Goal: Find specific page/section: Find specific page/section

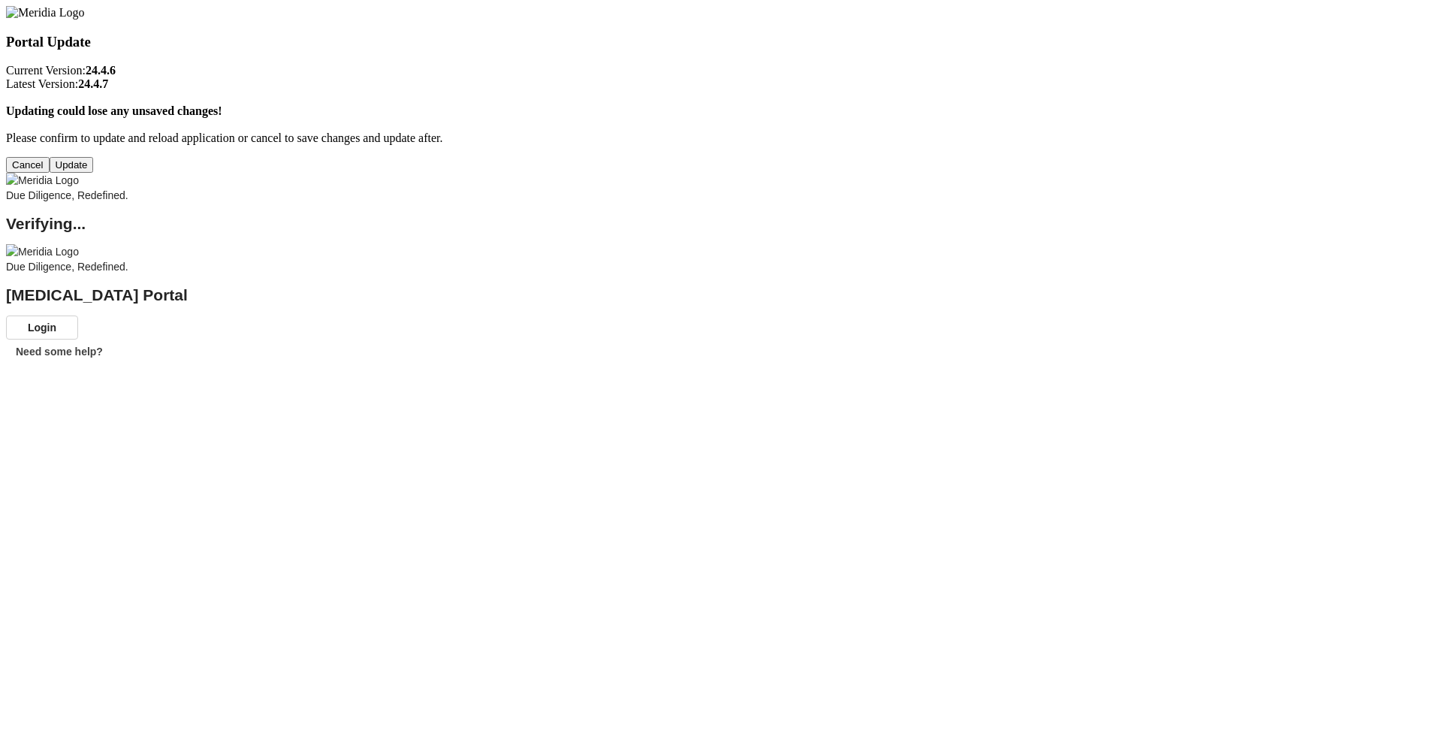
click at [94, 173] on button "Update" at bounding box center [72, 165] width 44 height 16
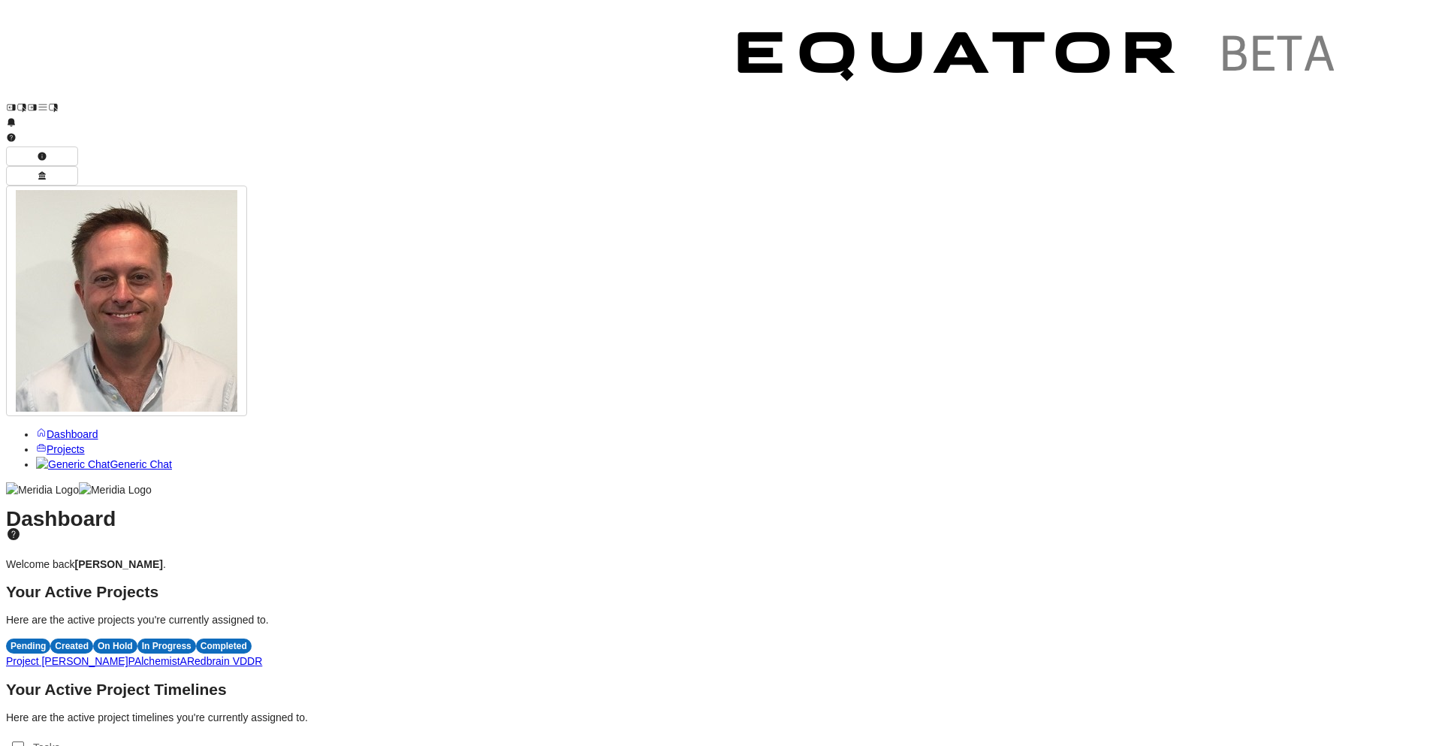
click at [262, 655] on span "R" at bounding box center [259, 661] width 8 height 12
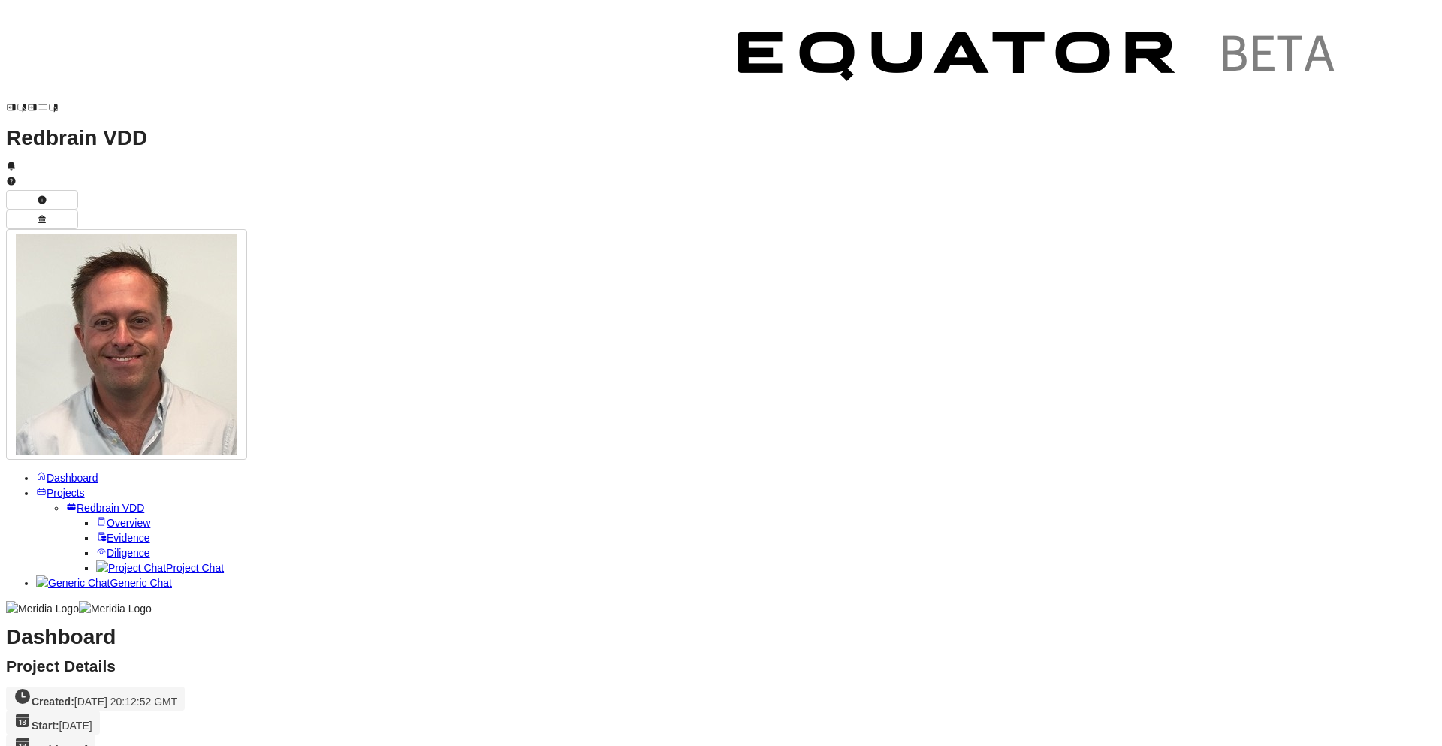
scroll to position [261, 0]
drag, startPoint x: 433, startPoint y: 472, endPoint x: 272, endPoint y: 216, distance: 303.0
copy p "Redbrain Ltd is a UK-based retail technology and performance marketing company …"
drag, startPoint x: 699, startPoint y: 363, endPoint x: 658, endPoint y: 364, distance: 40.6
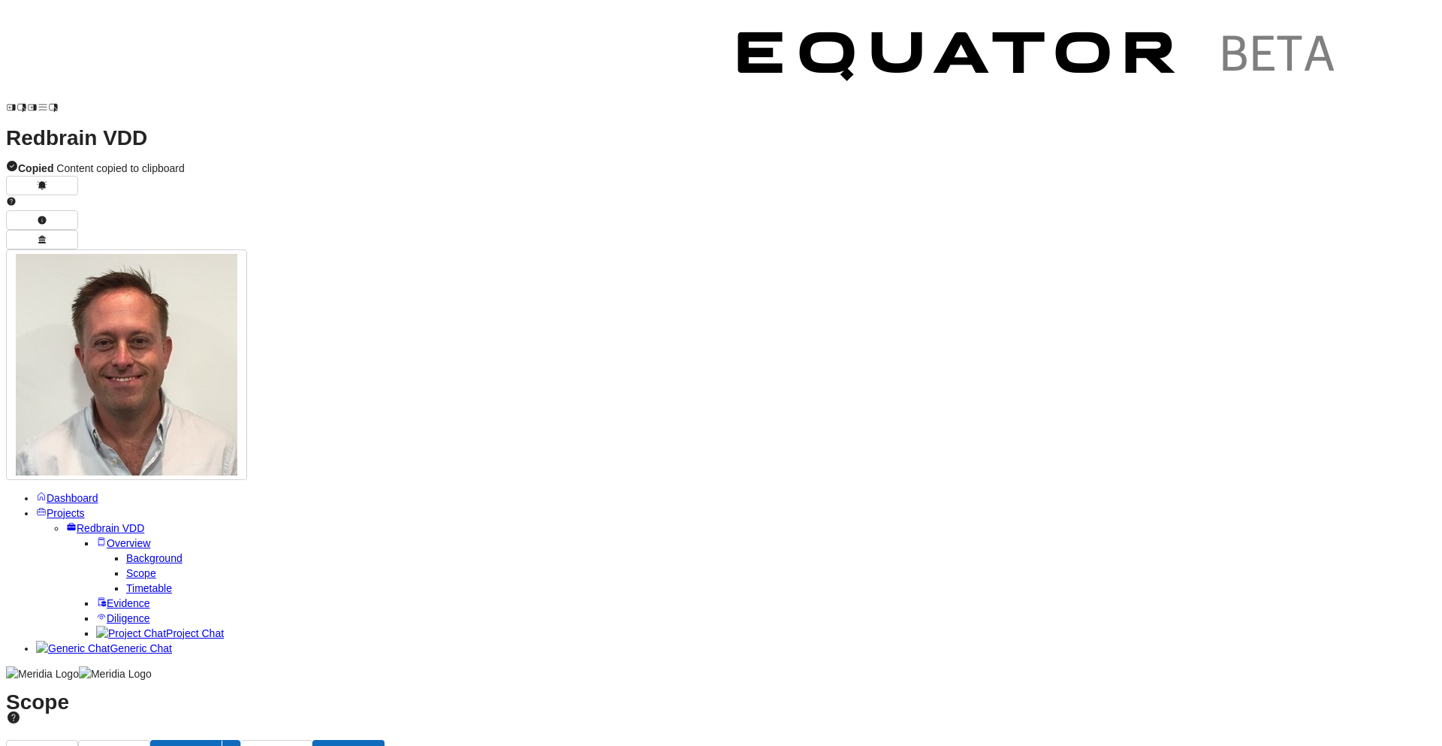
scroll to position [485, 0]
drag, startPoint x: 150, startPoint y: 421, endPoint x: 119, endPoint y: 279, distance: 146.2
click at [150, 490] on ul "Dashboard Projects Redbrain VDD Overview Background Scope Timetable Evidence Di…" at bounding box center [721, 572] width 1430 height 165
click at [126, 582] on span "Timetable" at bounding box center [149, 588] width 46 height 12
click at [107, 612] on span "Diligence" at bounding box center [129, 618] width 44 height 12
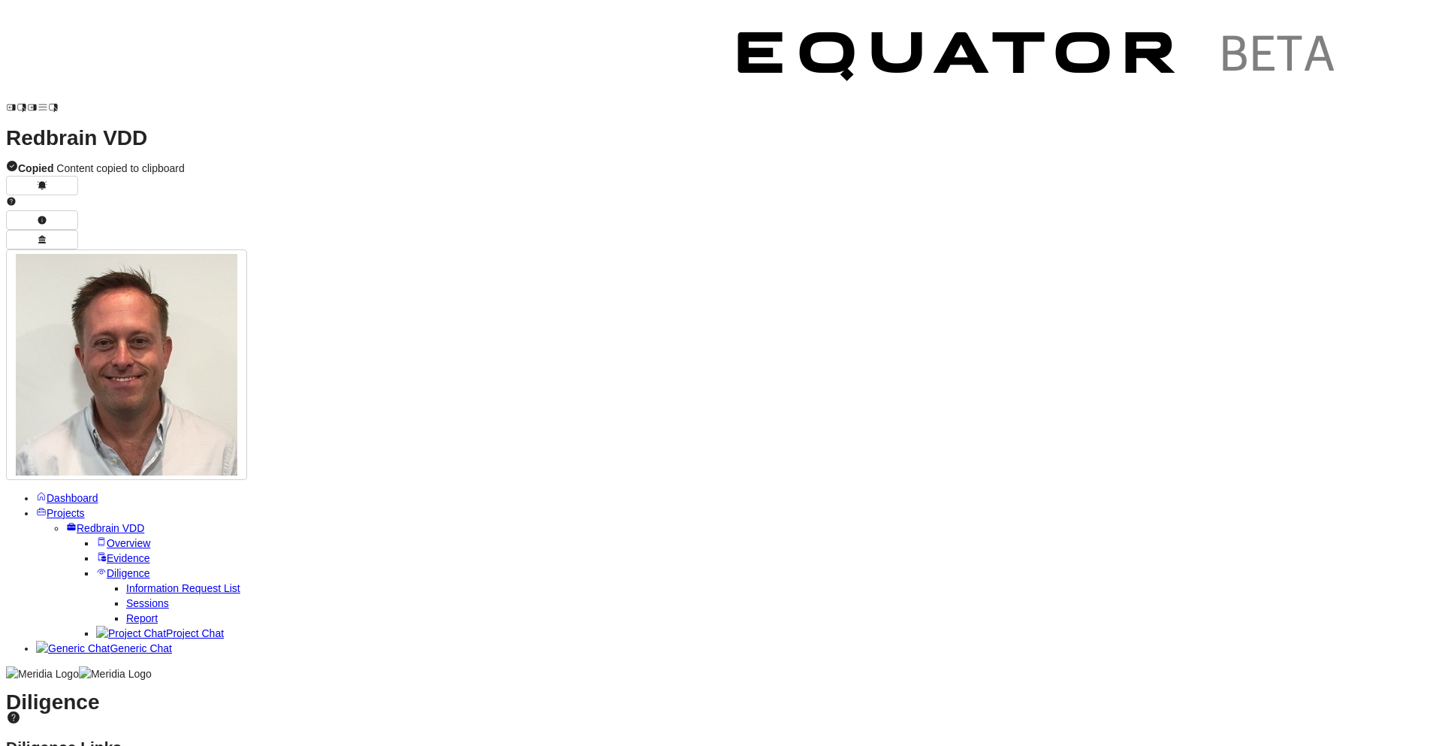
click at [126, 597] on span "Sessions" at bounding box center [147, 603] width 43 height 12
click at [58, 507] on span "Projects" at bounding box center [66, 513] width 38 height 12
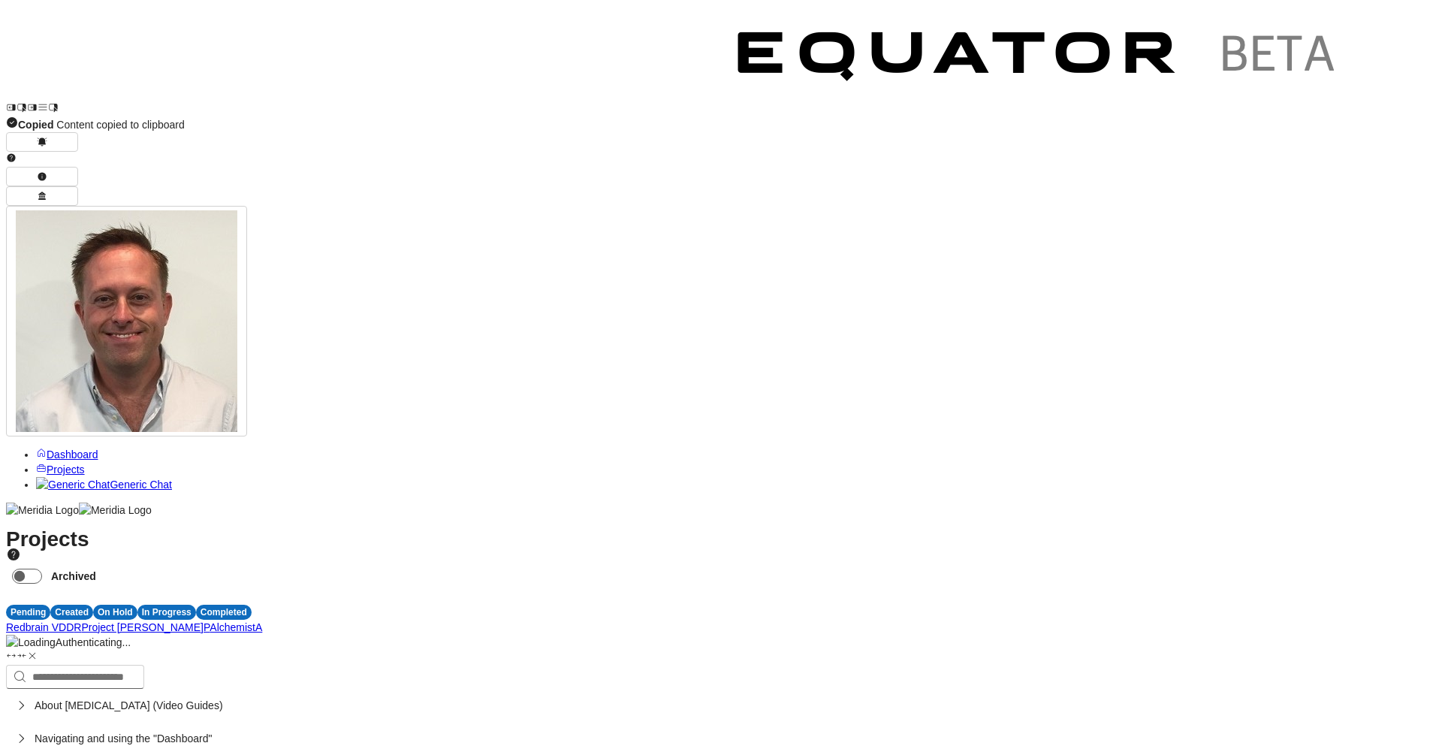
click at [210, 621] on span "P" at bounding box center [207, 627] width 6 height 12
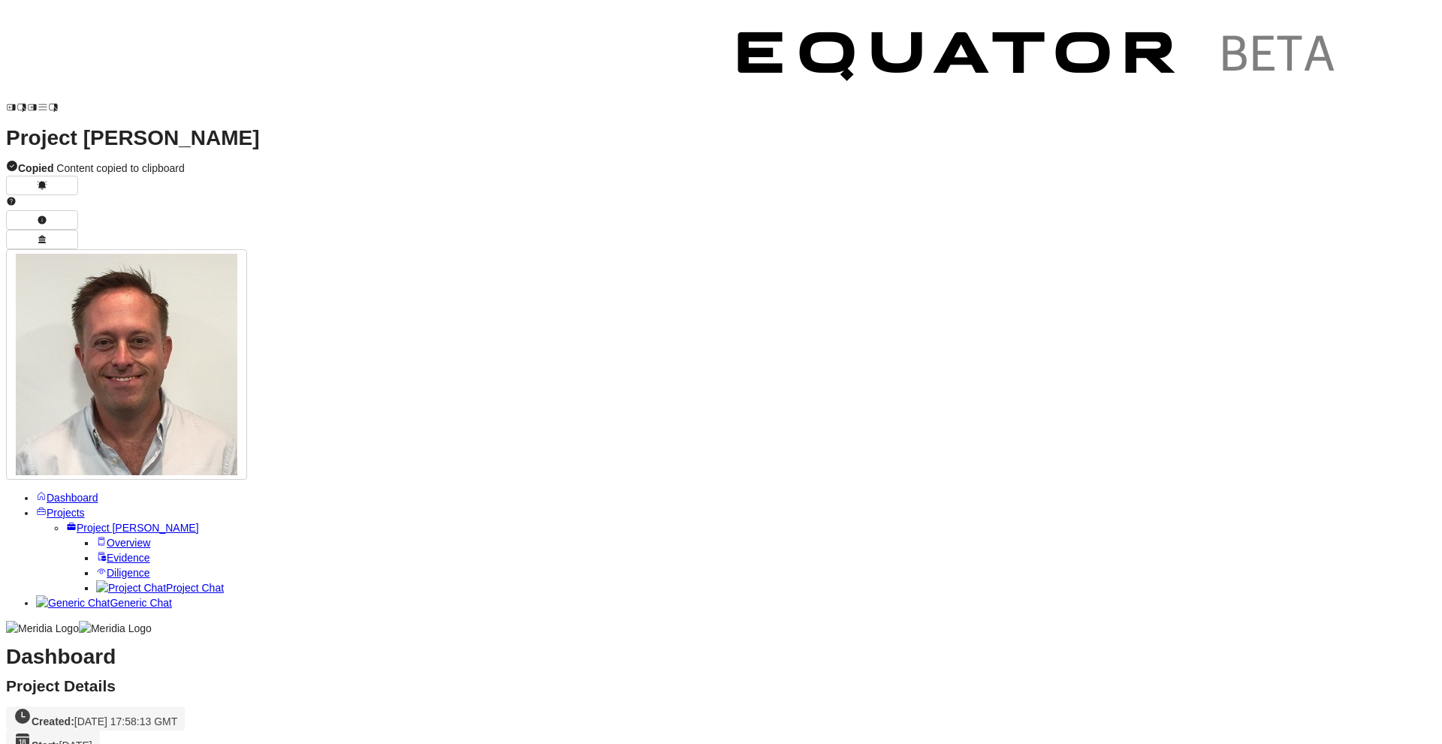
click at [107, 537] on span "Overview" at bounding box center [129, 543] width 44 height 12
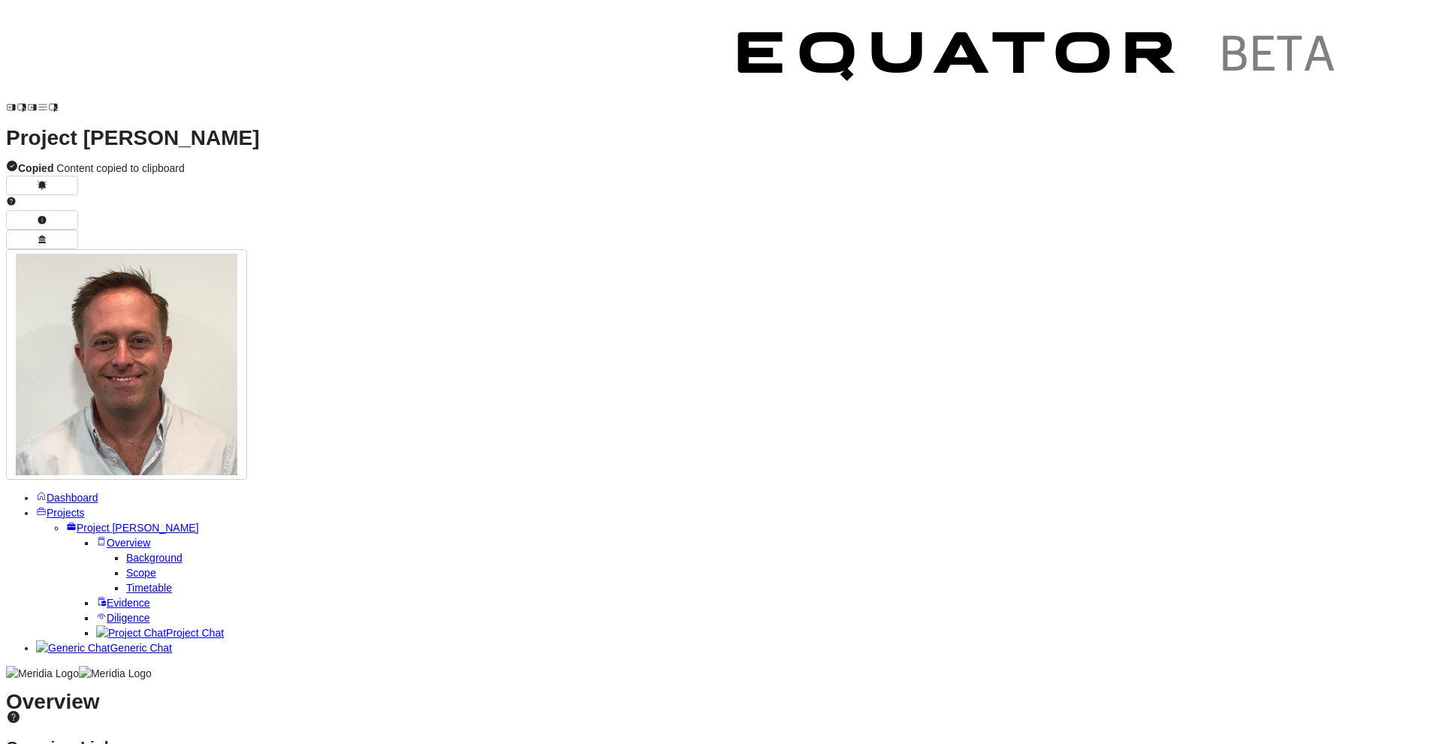
click at [101, 522] on link "Project Julius" at bounding box center [132, 528] width 133 height 12
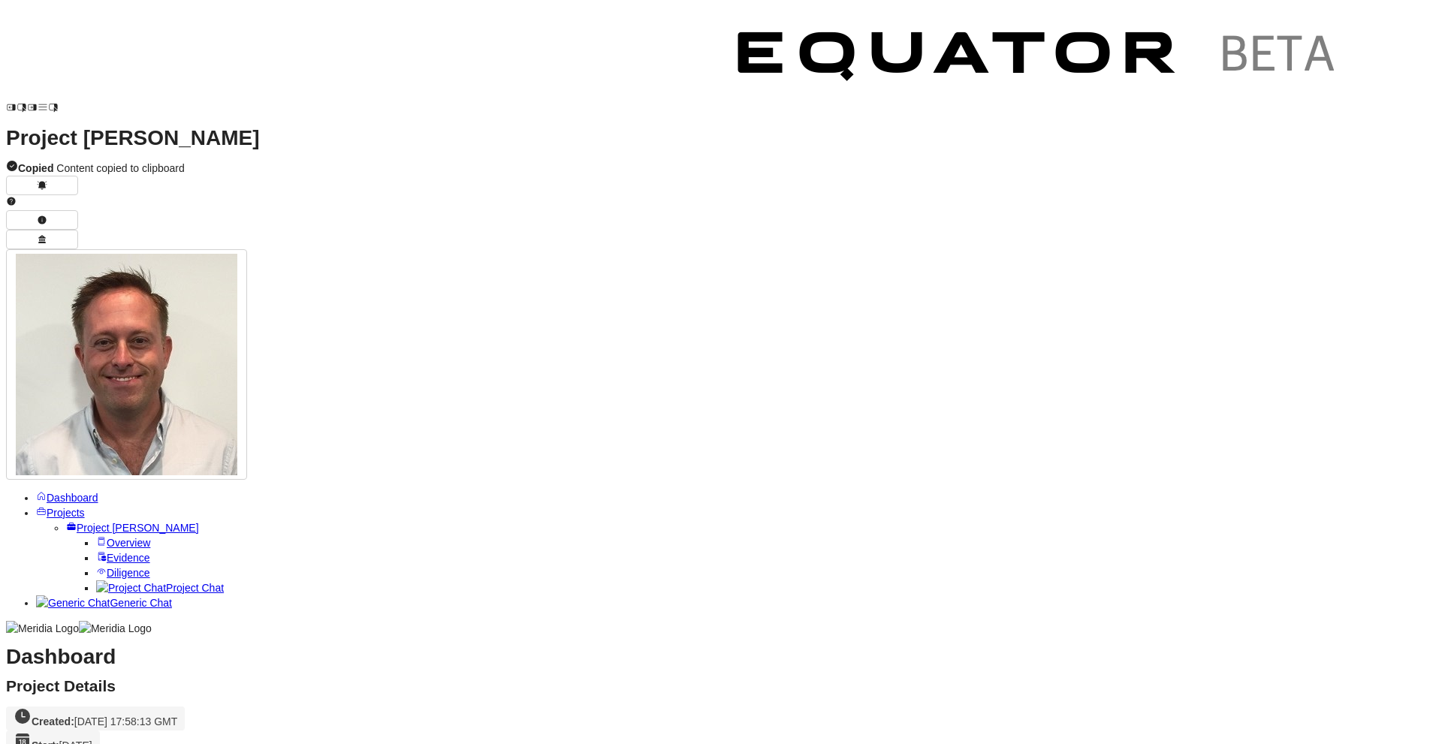
scroll to position [171, 0]
drag, startPoint x: 1348, startPoint y: 566, endPoint x: 269, endPoint y: 311, distance: 1108.4
copy p "Horizon Capital LLP is considering making an investment in Threatscape Limited …"
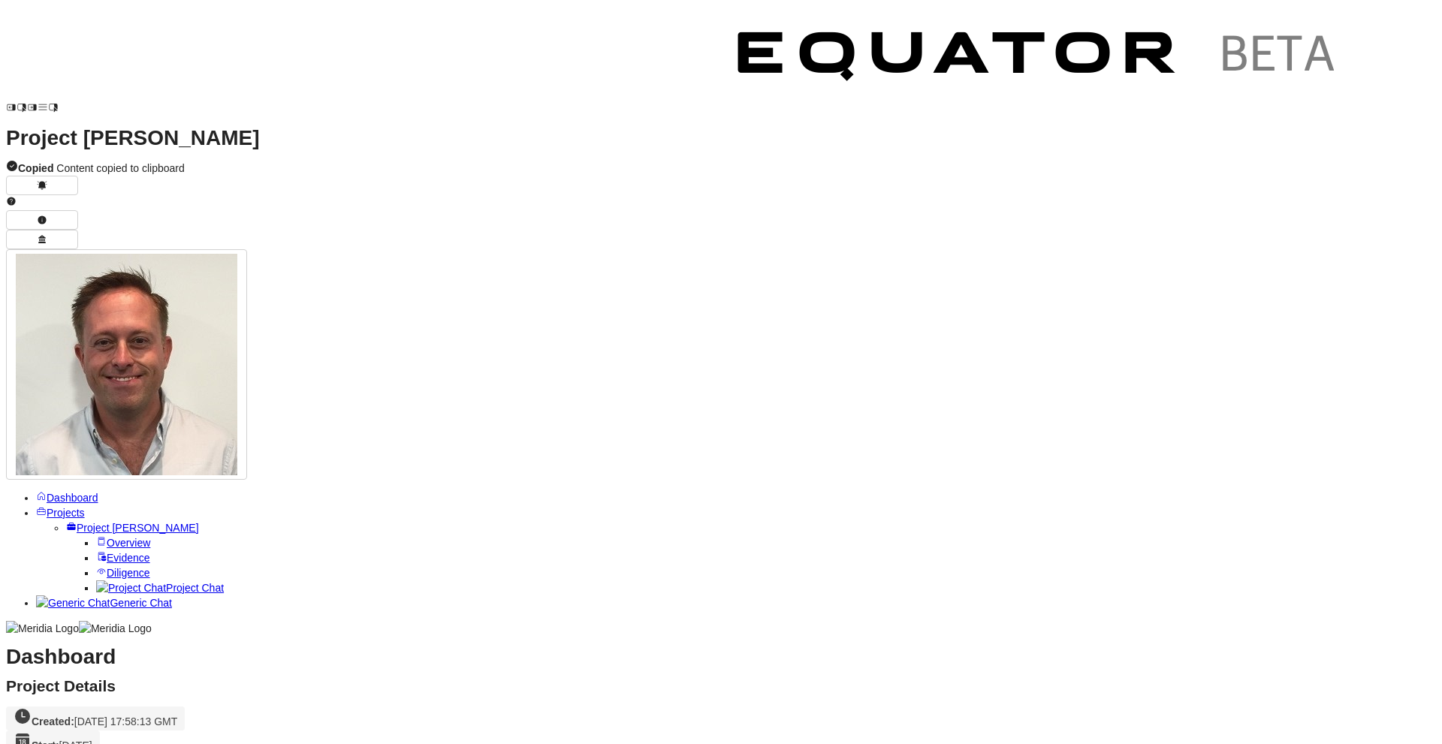
drag, startPoint x: 718, startPoint y: 364, endPoint x: 696, endPoint y: 357, distance: 23.0
click at [107, 537] on span "Overview" at bounding box center [129, 543] width 44 height 12
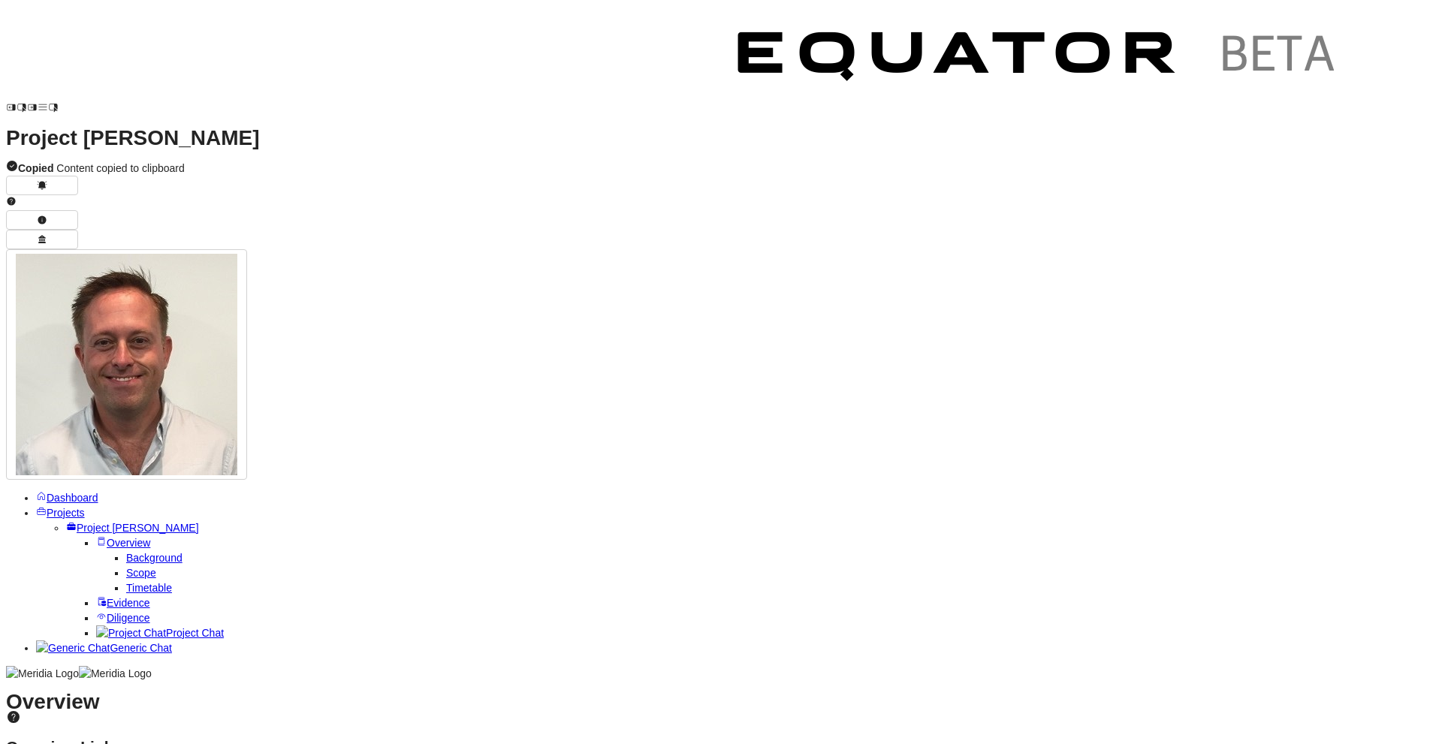
click at [126, 582] on span "Timetable" at bounding box center [149, 588] width 46 height 12
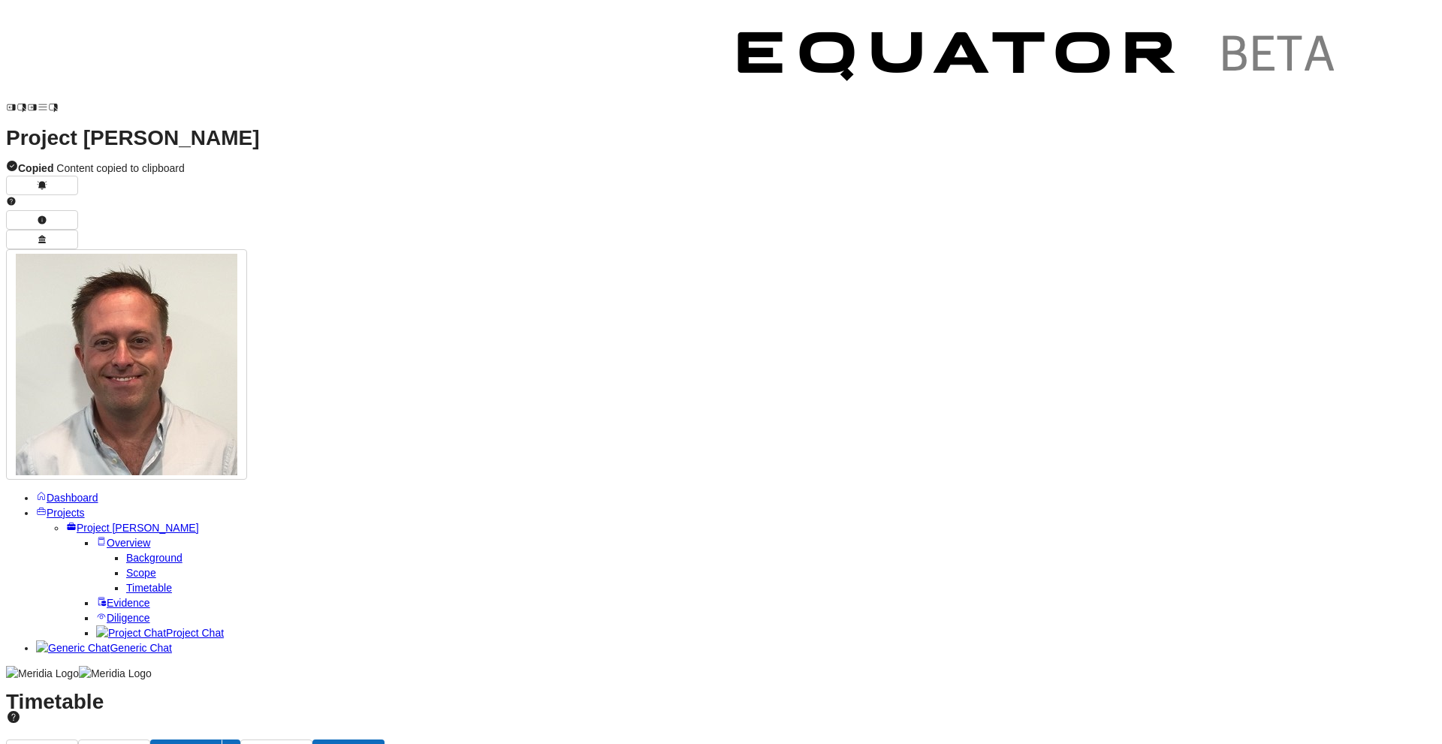
click at [107, 597] on span "Evidence" at bounding box center [129, 603] width 44 height 12
click at [107, 537] on span "Overview" at bounding box center [129, 543] width 44 height 12
click at [107, 597] on span "Evidence" at bounding box center [129, 603] width 44 height 12
click at [122, 612] on span "Diligence" at bounding box center [129, 618] width 44 height 12
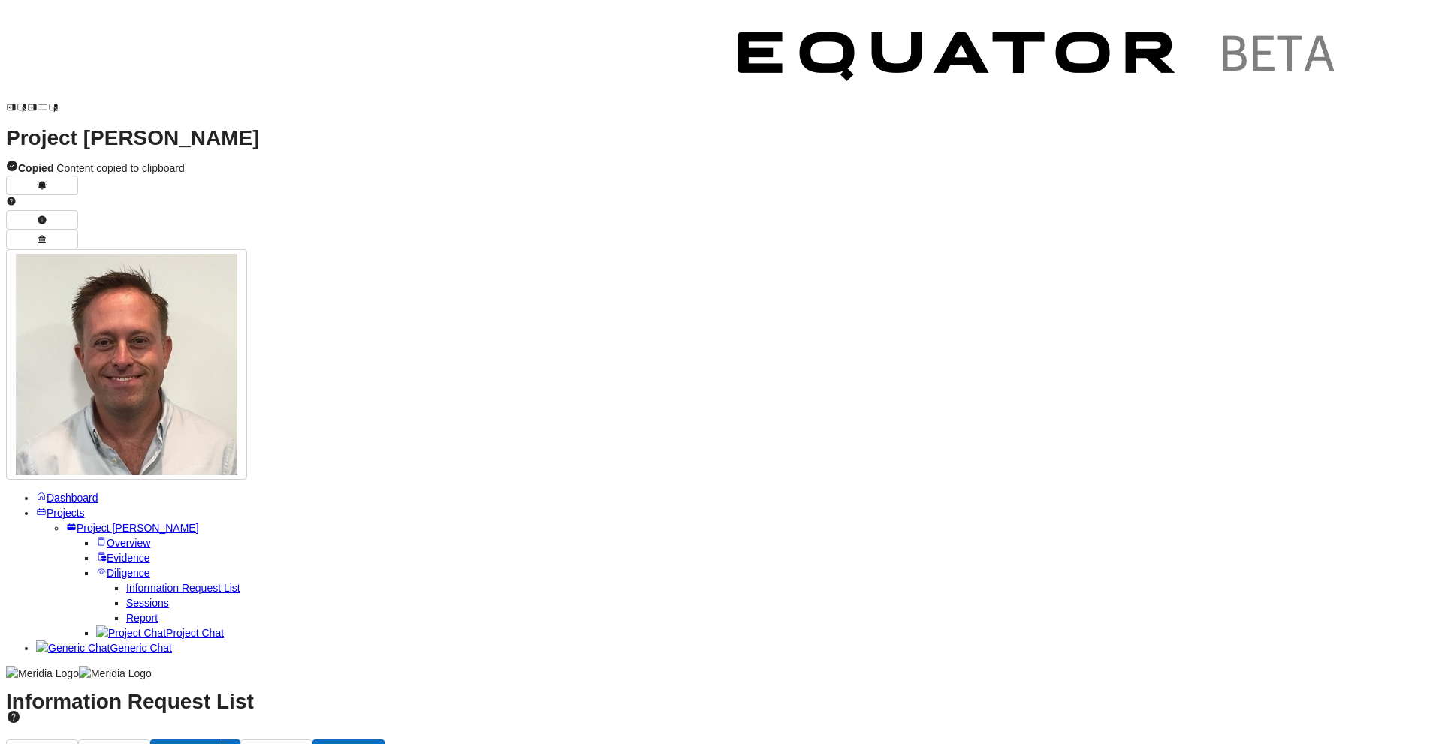
click at [126, 597] on link "Sessions" at bounding box center [147, 603] width 43 height 12
click at [134, 612] on span "Report" at bounding box center [142, 618] width 32 height 12
click at [134, 723] on span "Technology" at bounding box center [107, 729] width 53 height 12
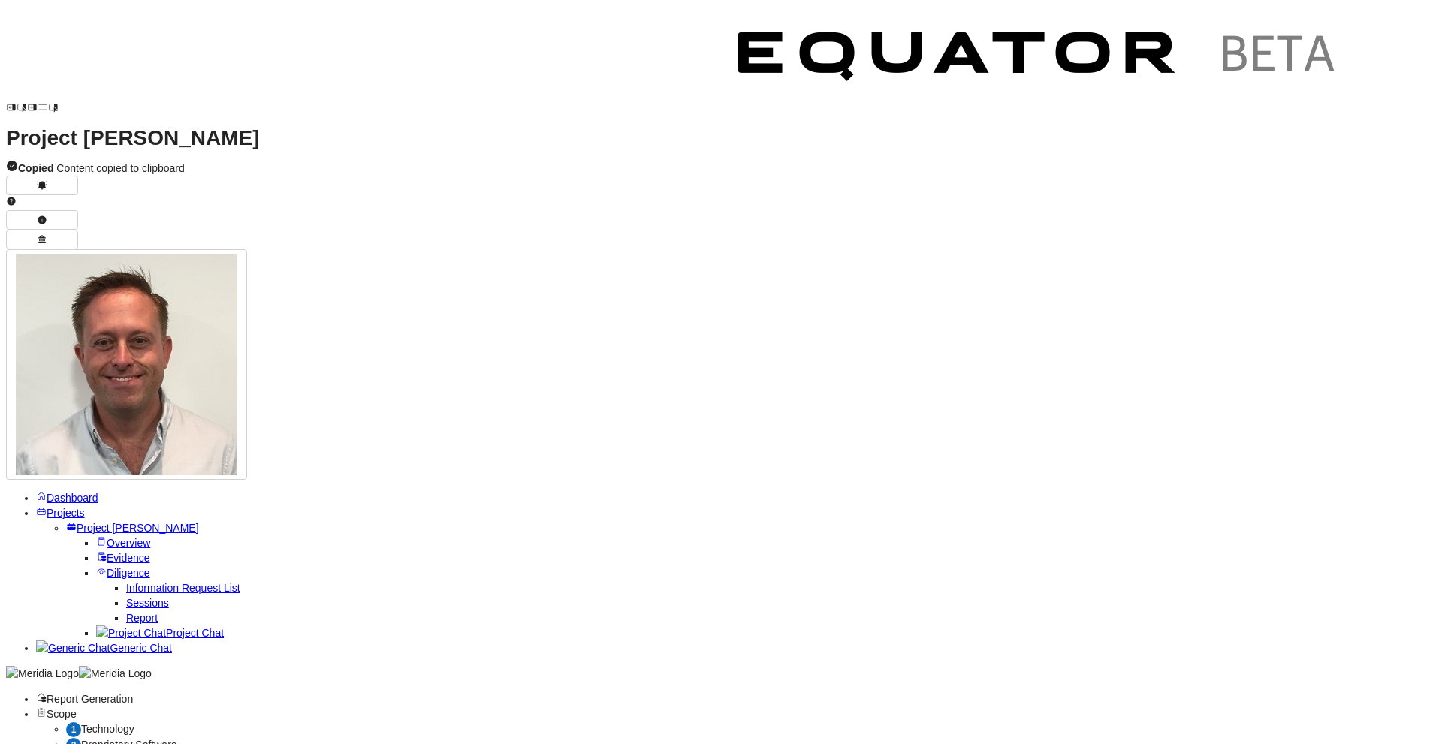
click at [134, 723] on span "Technology" at bounding box center [107, 729] width 53 height 12
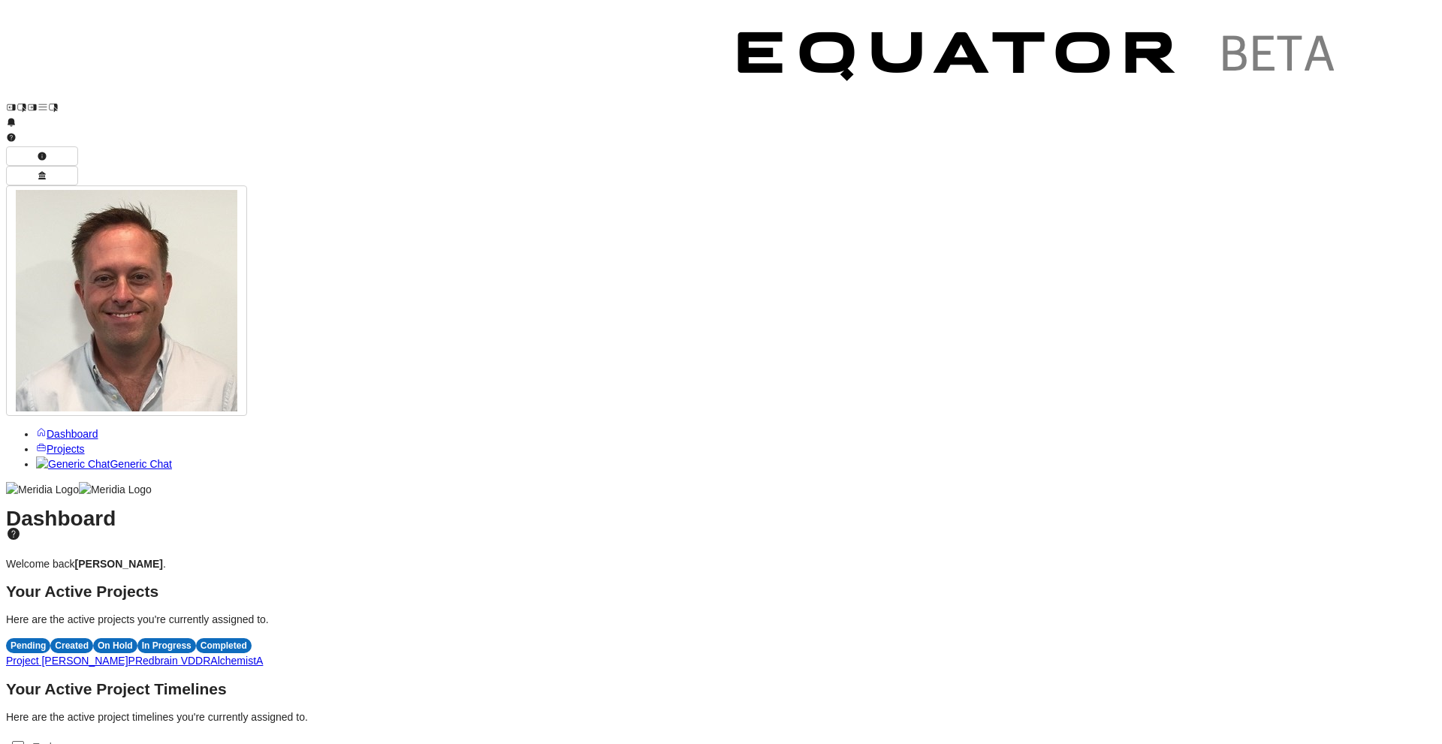
click at [210, 655] on span "R" at bounding box center [207, 661] width 8 height 12
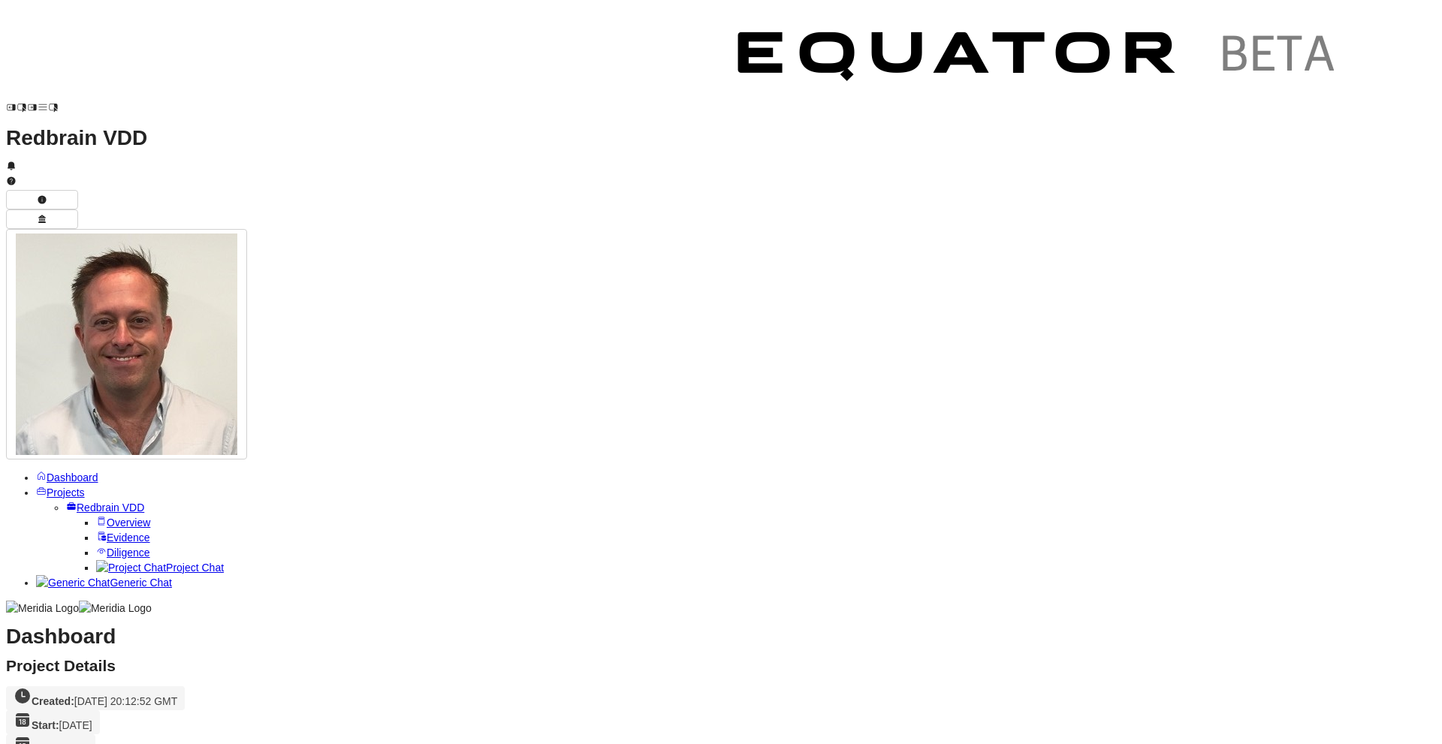
click at [107, 517] on span "Overview" at bounding box center [129, 523] width 44 height 12
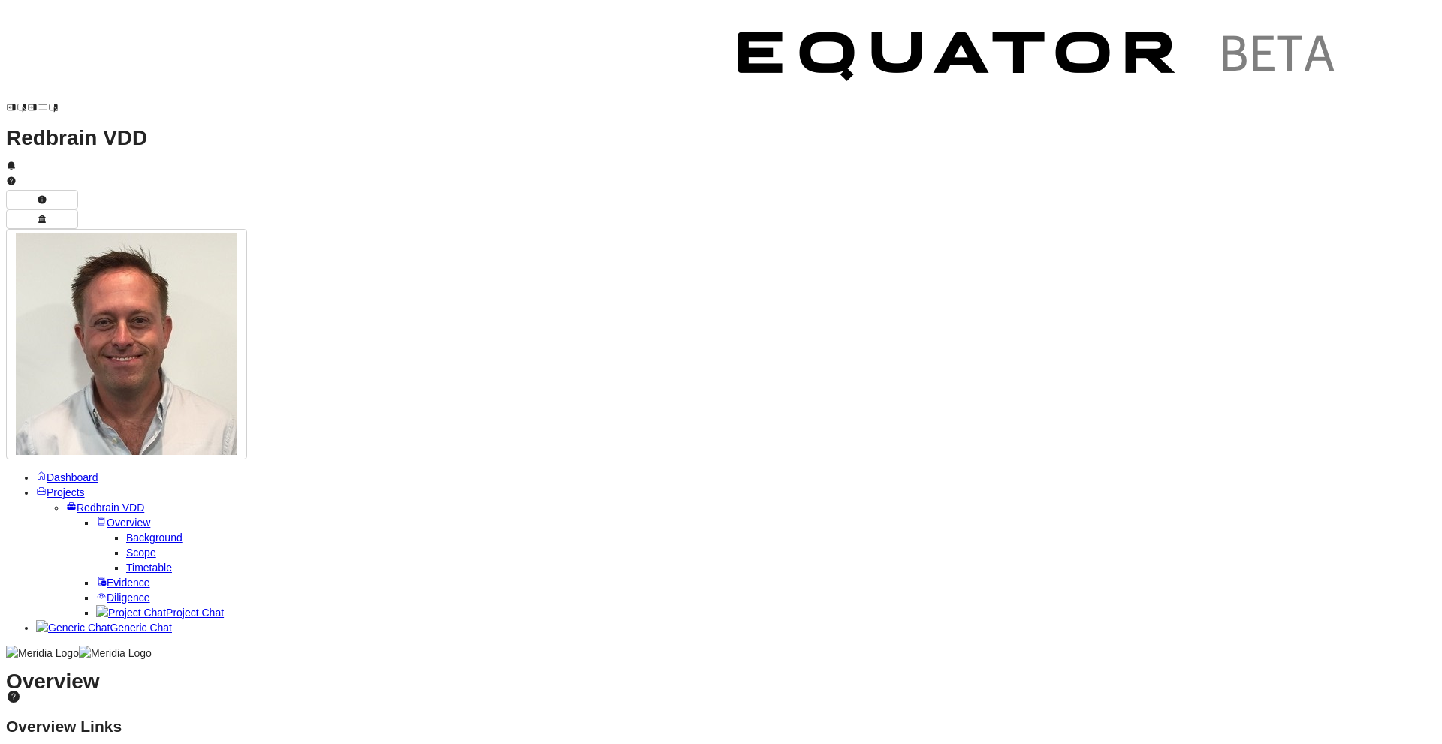
click at [240, 720] on button "button" at bounding box center [231, 732] width 18 height 24
